Goal: Go to known website: Access a specific website the user already knows

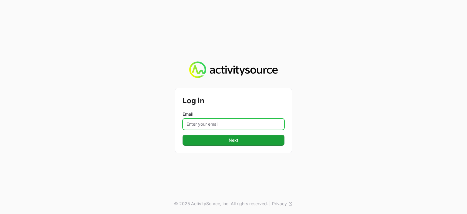
click at [203, 121] on input "Email" at bounding box center [234, 124] width 102 height 12
type input "[PERSON_NAME][EMAIL_ADDRESS][PERSON_NAME][DOMAIN_NAME]"
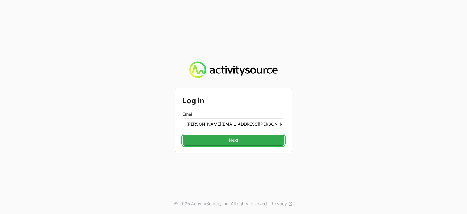
click at [229, 140] on span "Next" at bounding box center [233, 139] width 95 height 7
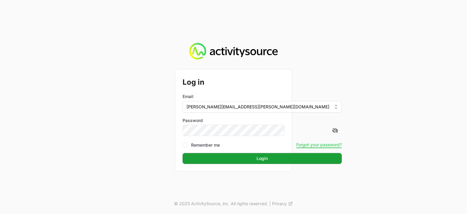
click at [183, 153] on button "Login Login" at bounding box center [262, 158] width 159 height 11
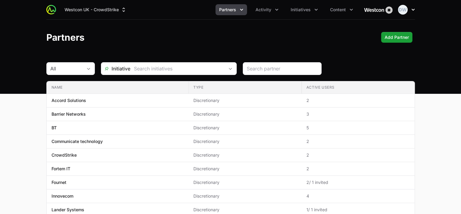
click at [404, 9] on img "button" at bounding box center [403, 10] width 10 height 10
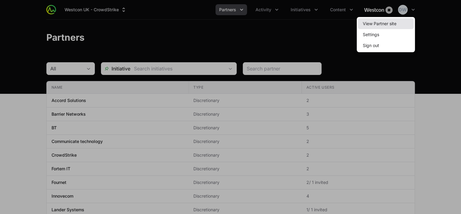
click at [391, 23] on link "View Partner site" at bounding box center [386, 23] width 56 height 11
